Goal: Task Accomplishment & Management: Manage account settings

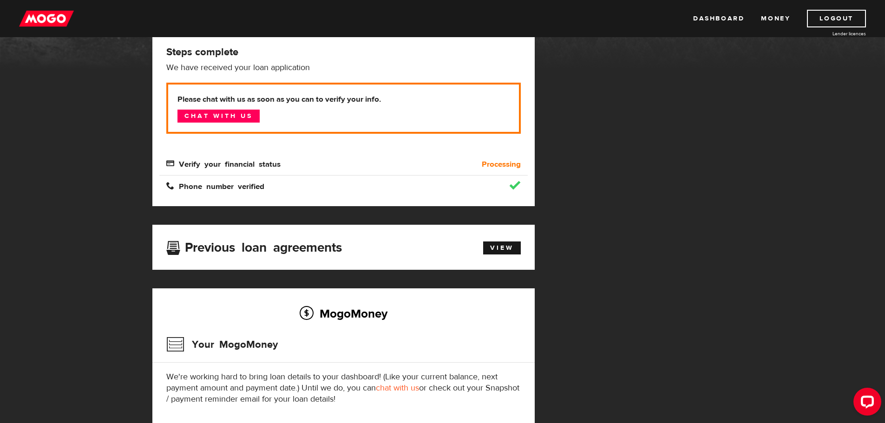
scroll to position [195, 0]
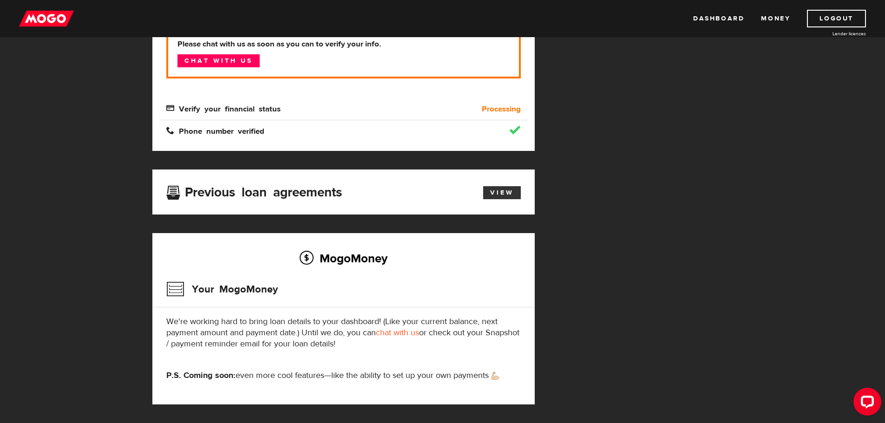
click at [506, 189] on link "View" at bounding box center [502, 192] width 38 height 13
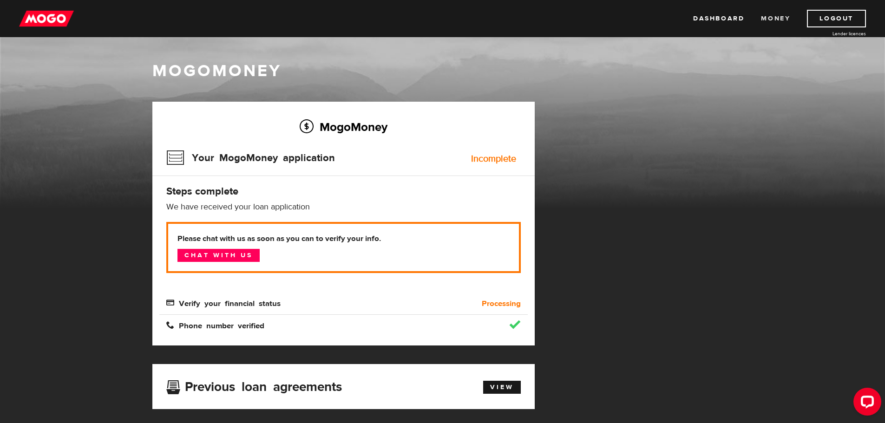
click at [775, 17] on link "Money" at bounding box center [775, 19] width 29 height 18
click at [847, 22] on link "Logout" at bounding box center [836, 19] width 59 height 18
